Goal: Complete application form

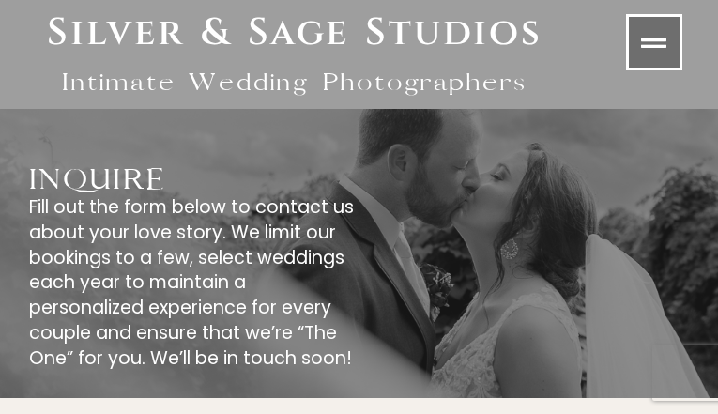
type input "**********"
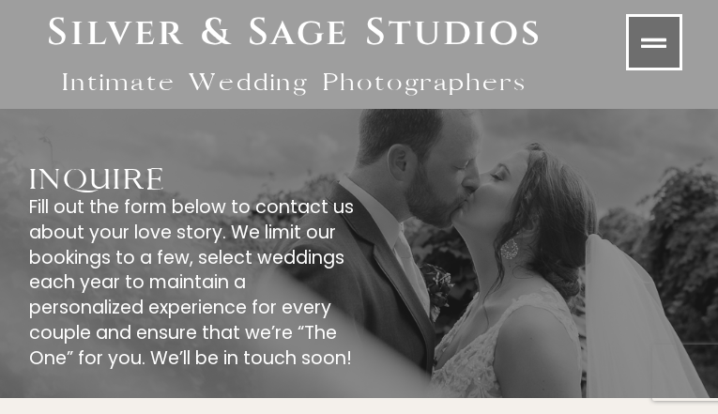
type input "*********"
type input "**********"
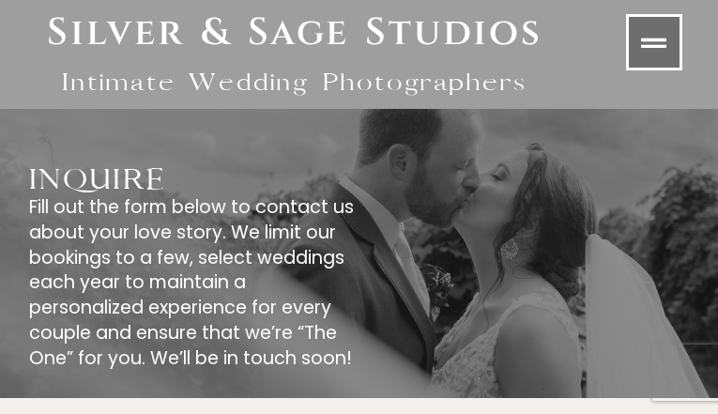
type input "**********"
